Goal: Task Accomplishment & Management: Manage account settings

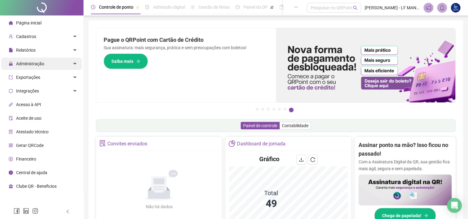
click at [49, 59] on div "Administração" at bounding box center [41, 64] width 81 height 12
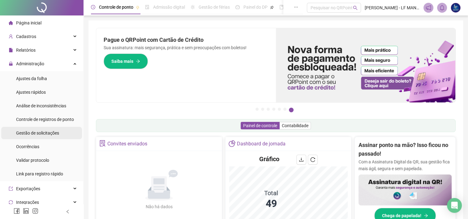
click at [51, 132] on span "Gestão de solicitações" at bounding box center [37, 133] width 43 height 5
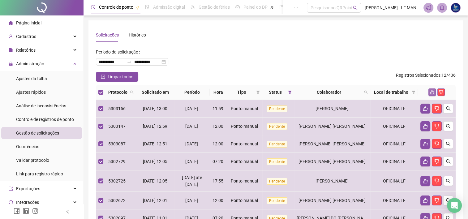
click at [432, 93] on icon "like" at bounding box center [433, 92] width 4 height 4
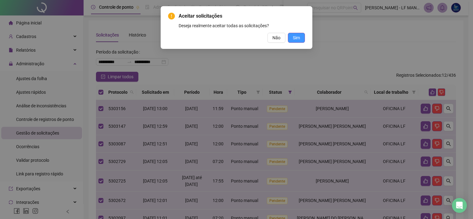
click at [295, 40] on span "Sim" at bounding box center [296, 37] width 7 height 7
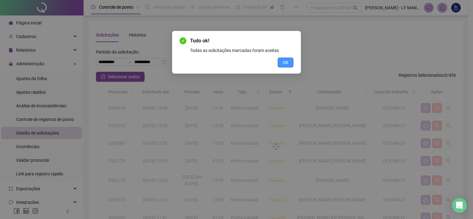
click at [293, 63] on button "OK" at bounding box center [286, 63] width 16 height 10
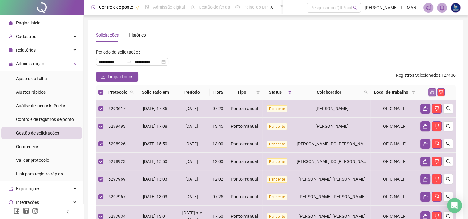
click at [430, 92] on icon "like" at bounding box center [432, 92] width 4 height 4
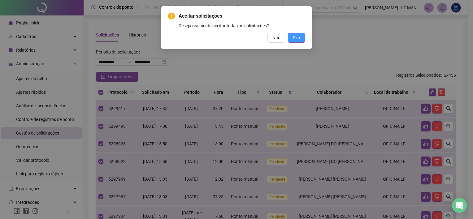
click at [296, 38] on span "Sim" at bounding box center [296, 37] width 7 height 7
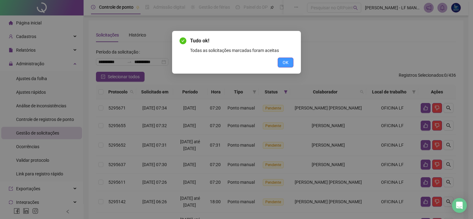
click at [280, 64] on button "OK" at bounding box center [286, 63] width 16 height 10
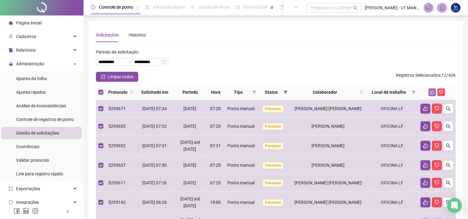
click at [429, 92] on button "button" at bounding box center [432, 92] width 7 height 7
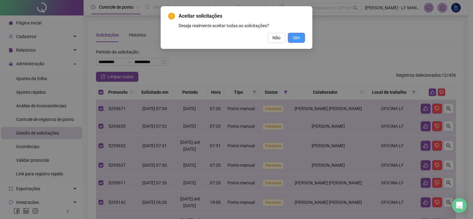
click at [295, 38] on span "Sim" at bounding box center [296, 37] width 7 height 7
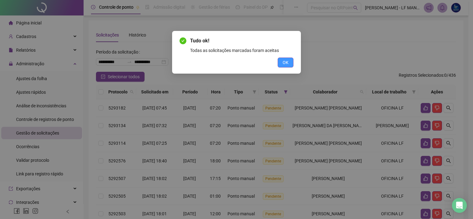
click at [285, 63] on span "OK" at bounding box center [286, 62] width 6 height 7
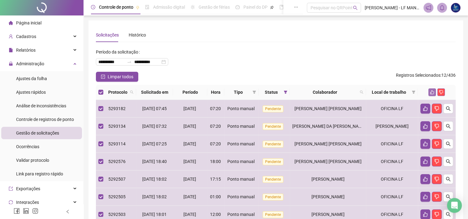
click at [432, 94] on icon "like" at bounding box center [432, 92] width 4 height 4
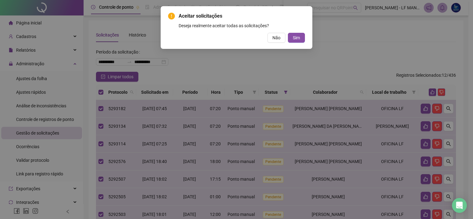
click at [300, 40] on button "Sim" at bounding box center [296, 38] width 17 height 10
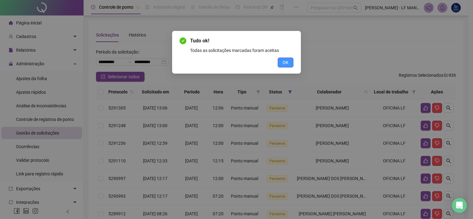
click at [284, 63] on span "OK" at bounding box center [286, 62] width 6 height 7
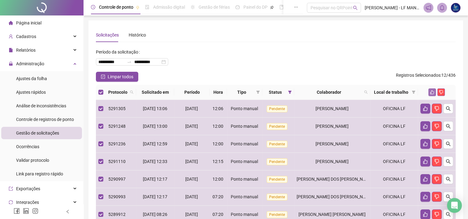
click at [431, 92] on icon "like" at bounding box center [432, 92] width 4 height 4
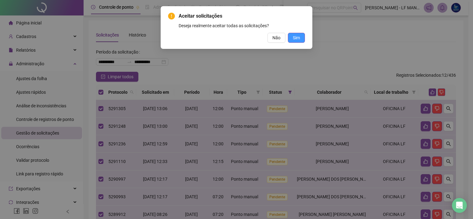
click at [296, 40] on span "Sim" at bounding box center [296, 37] width 7 height 7
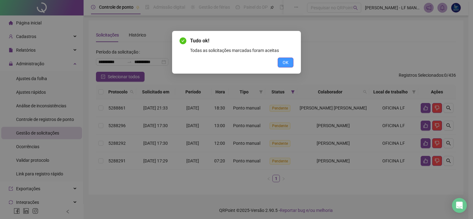
click at [288, 63] on span "OK" at bounding box center [286, 62] width 6 height 7
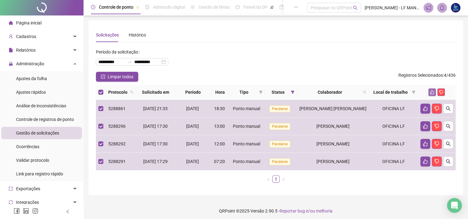
click at [434, 94] on icon "like" at bounding box center [432, 92] width 4 height 4
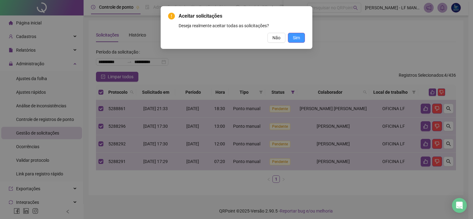
click at [298, 42] on button "Sim" at bounding box center [296, 38] width 17 height 10
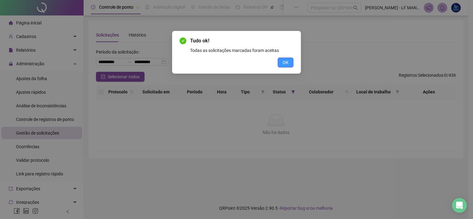
click at [289, 67] on button "OK" at bounding box center [286, 63] width 16 height 10
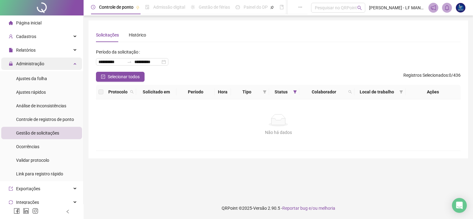
click at [48, 66] on div "Administração" at bounding box center [41, 64] width 81 height 12
